Goal: Obtain resource: Obtain resource

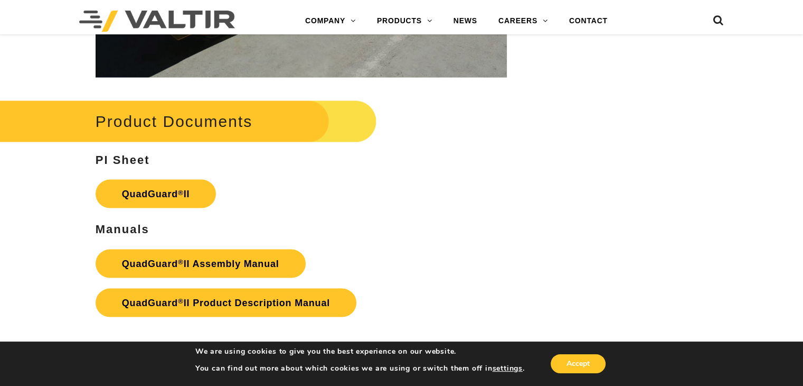
scroll to position [2113, 0]
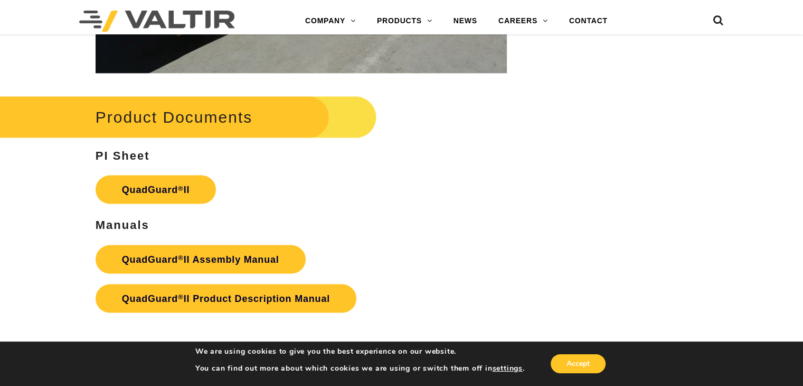
click at [129, 149] on strong "PI Sheet" at bounding box center [123, 155] width 54 height 13
click at [146, 175] on link "QuadGuard ® II" at bounding box center [156, 189] width 121 height 29
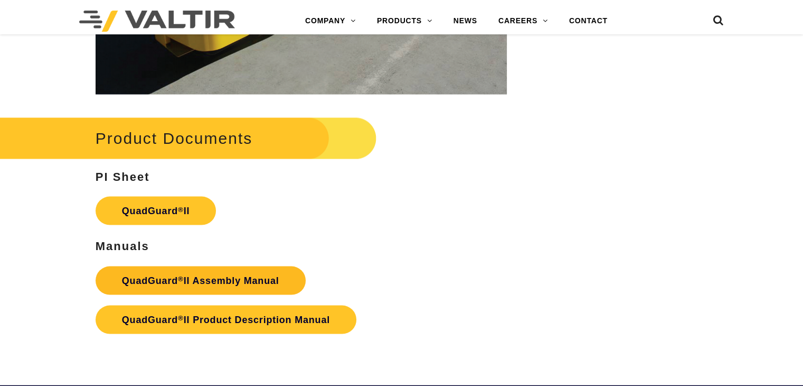
scroll to position [2113, 0]
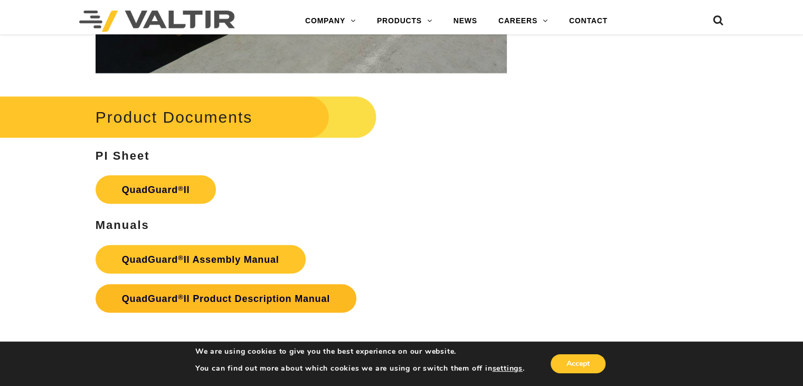
click at [203, 293] on strong "QuadGuard ® II Product Description Manual" at bounding box center [226, 298] width 208 height 11
